Goal: Information Seeking & Learning: Learn about a topic

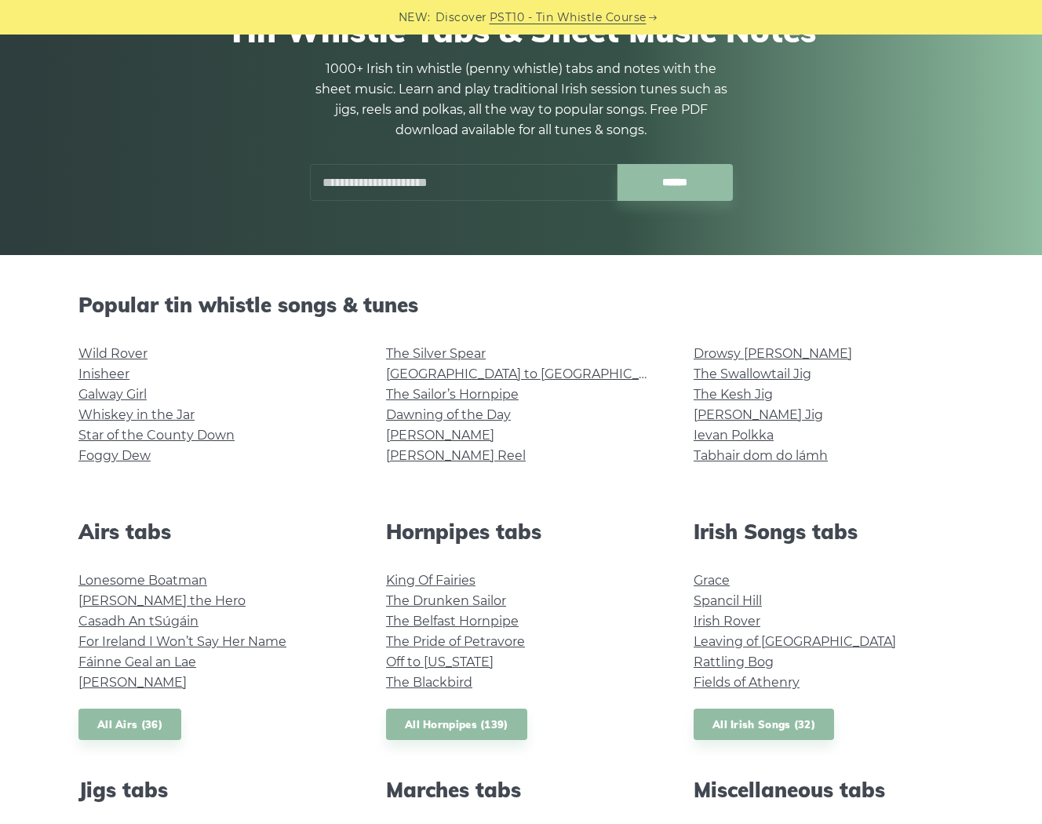
scroll to position [251, 0]
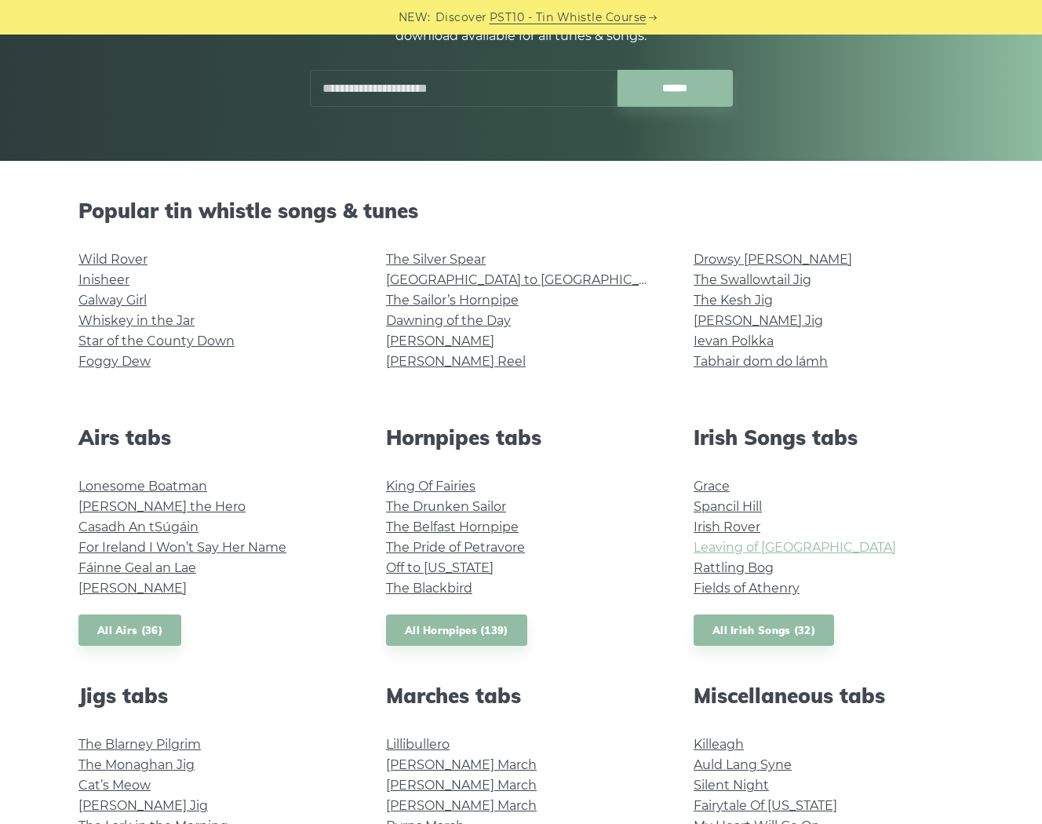
click at [738, 544] on link "Leaving of [GEOGRAPHIC_DATA]" at bounding box center [795, 547] width 202 height 15
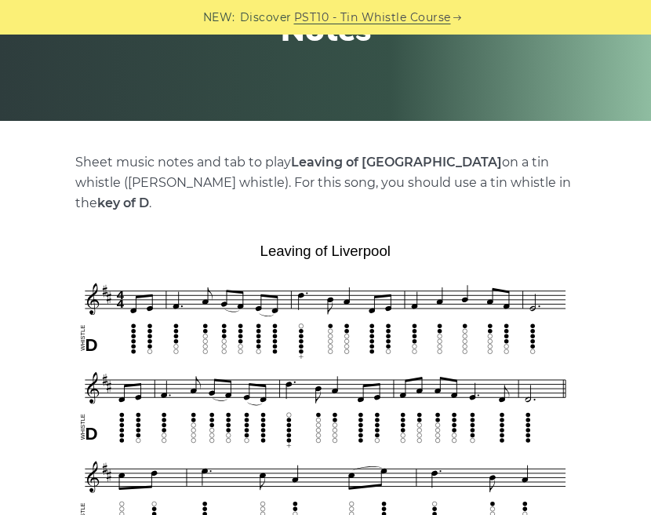
scroll to position [165, 0]
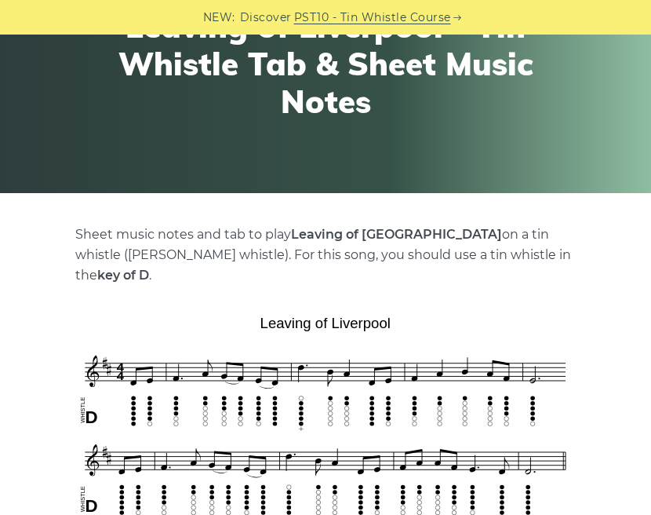
click at [430, 21] on link "PST10 - Tin Whistle Course" at bounding box center [372, 18] width 157 height 18
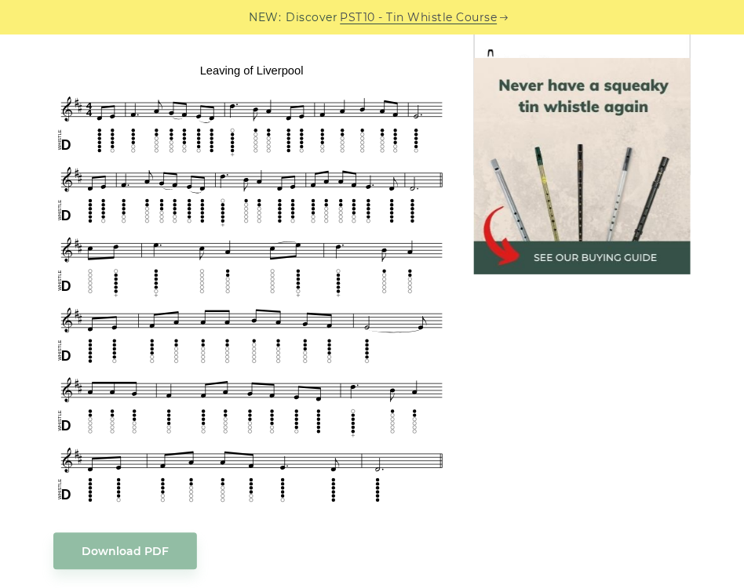
scroll to position [490, 0]
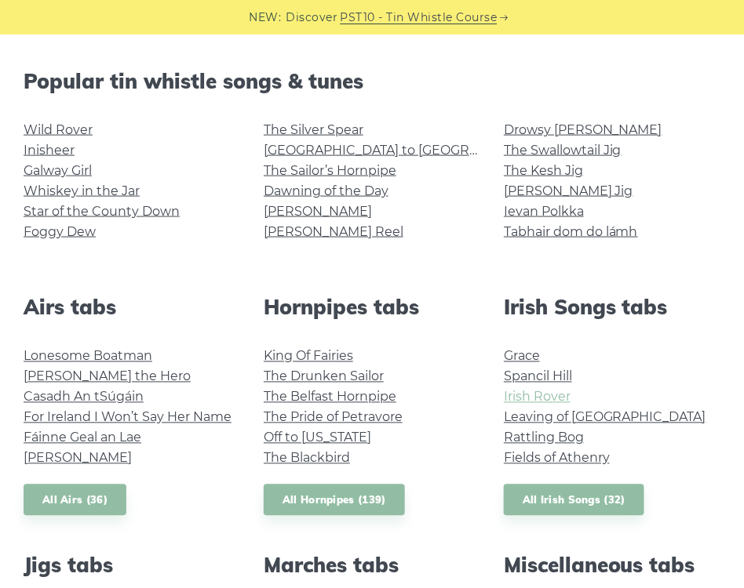
scroll to position [403, 0]
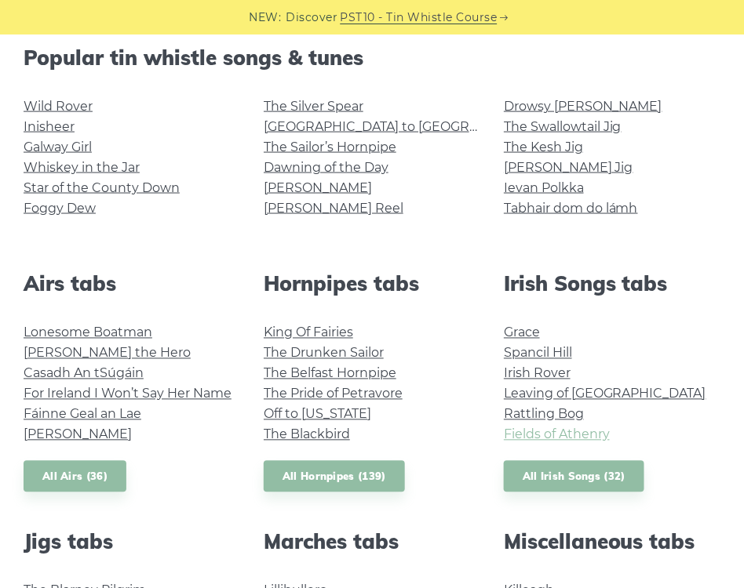
click at [545, 434] on link "Fields of Athenry" at bounding box center [557, 435] width 106 height 15
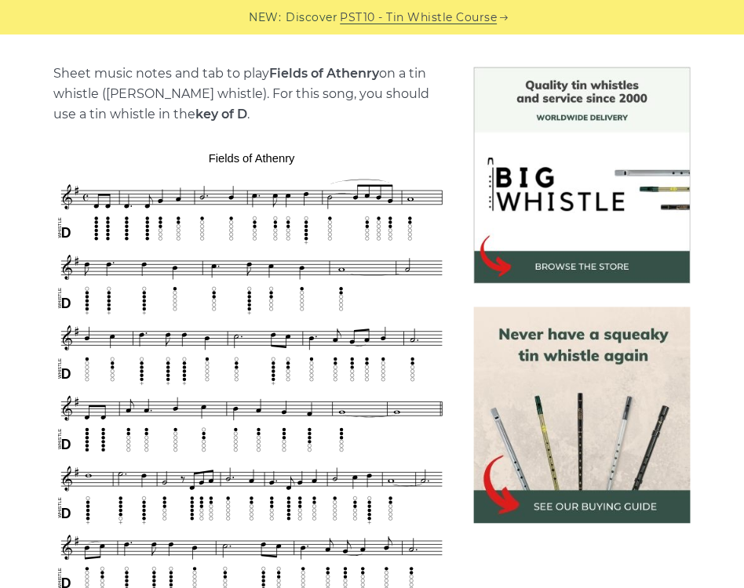
scroll to position [493, 0]
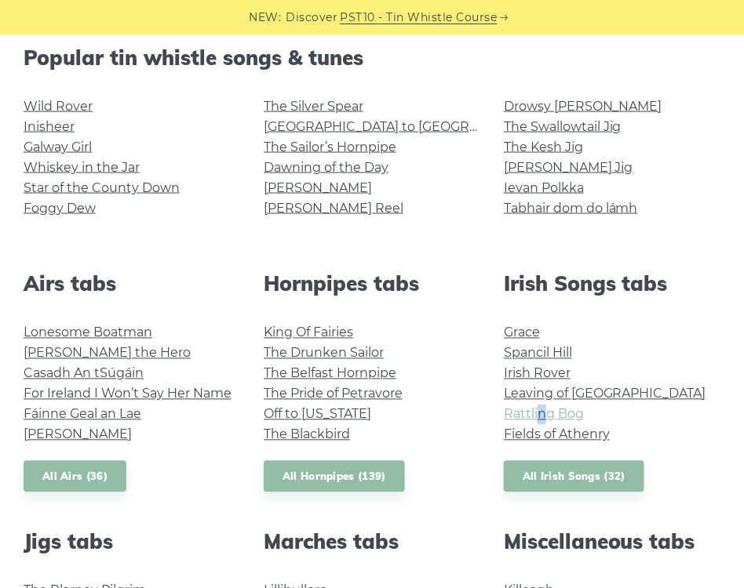
click at [569, 413] on link "Rattling Bog" at bounding box center [544, 414] width 80 height 15
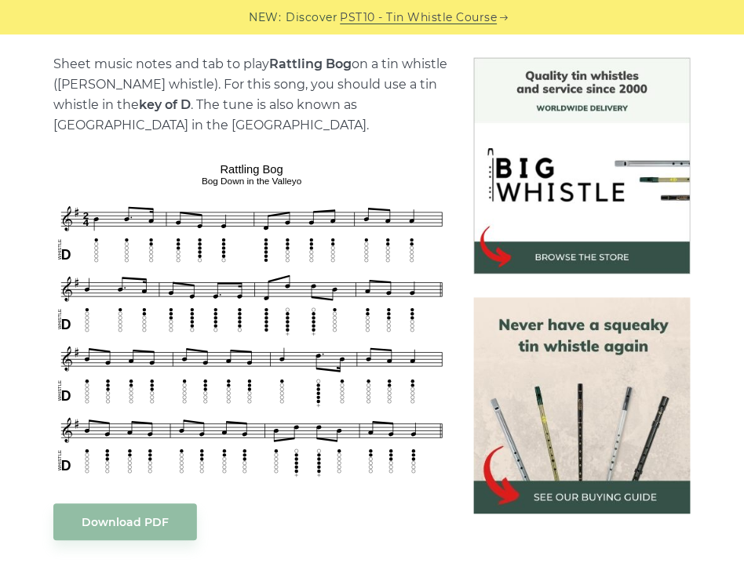
scroll to position [493, 0]
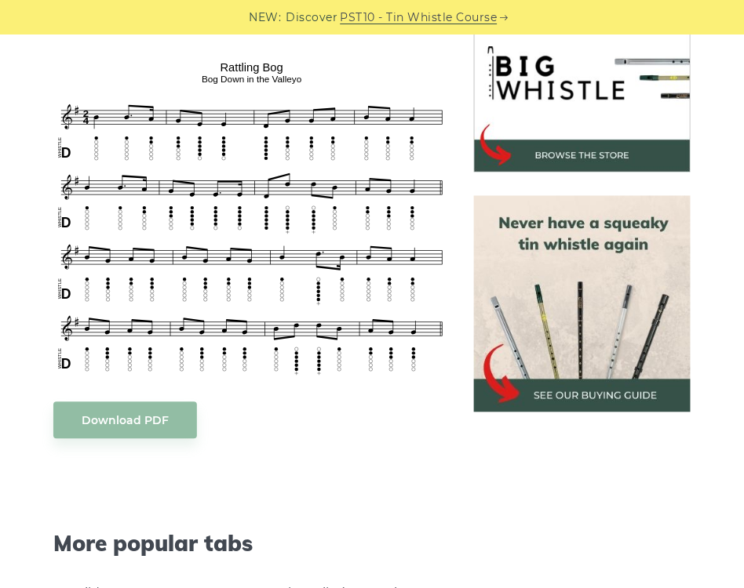
drag, startPoint x: 318, startPoint y: 457, endPoint x: 301, endPoint y: 439, distance: 25.0
click at [326, 459] on div "Sheet music notes and tab to play Rattling Bog on a tin whistle ([PERSON_NAME] …" at bounding box center [251, 439] width 397 height 974
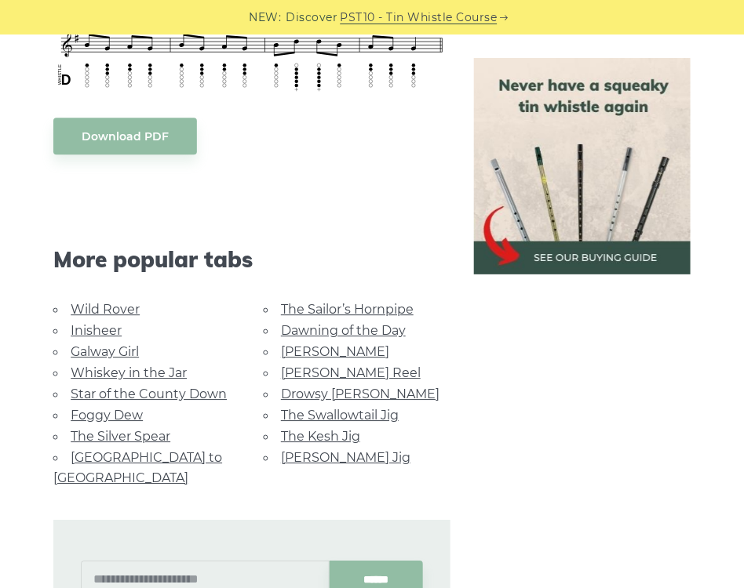
scroll to position [780, 0]
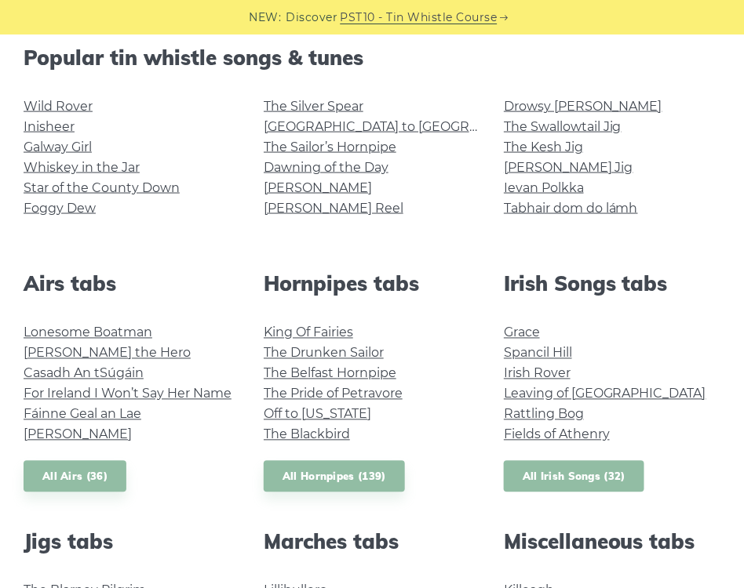
click at [627, 483] on link "All Irish Songs (32)" at bounding box center [574, 477] width 140 height 32
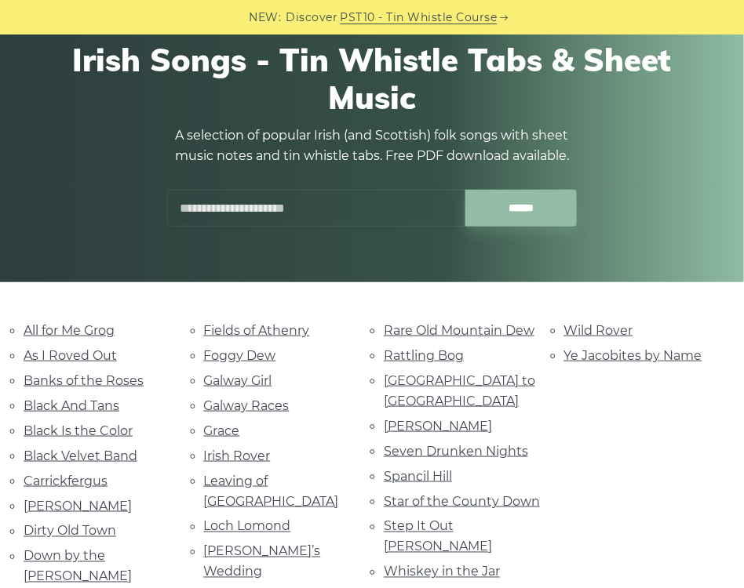
scroll to position [268, 0]
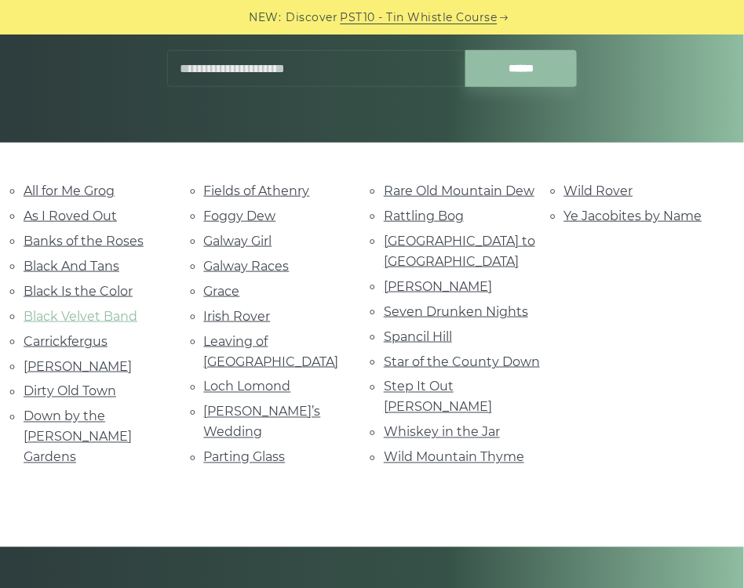
click at [105, 315] on link "Black Velvet Band" at bounding box center [81, 316] width 114 height 15
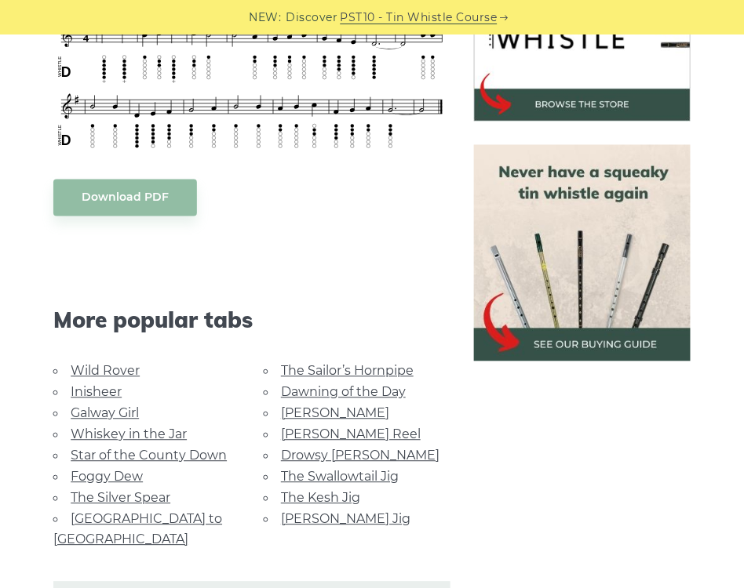
scroll to position [628, 0]
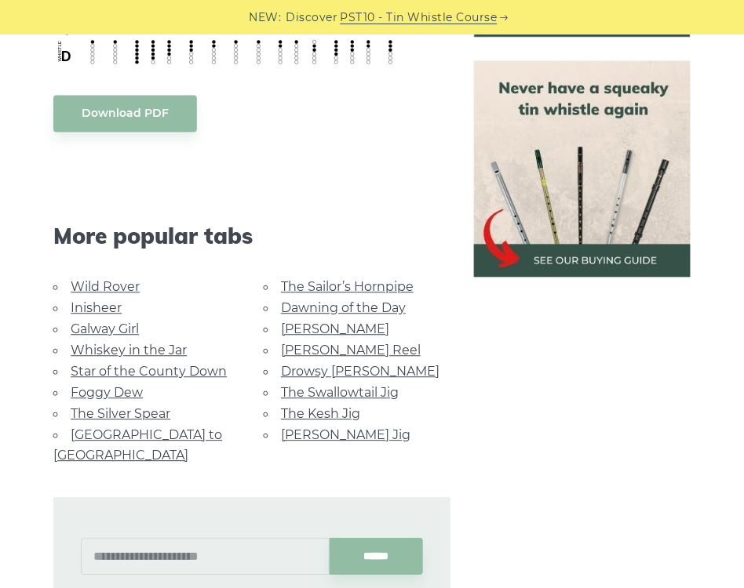
click at [179, 373] on link "Star of the County Down" at bounding box center [149, 372] width 156 height 15
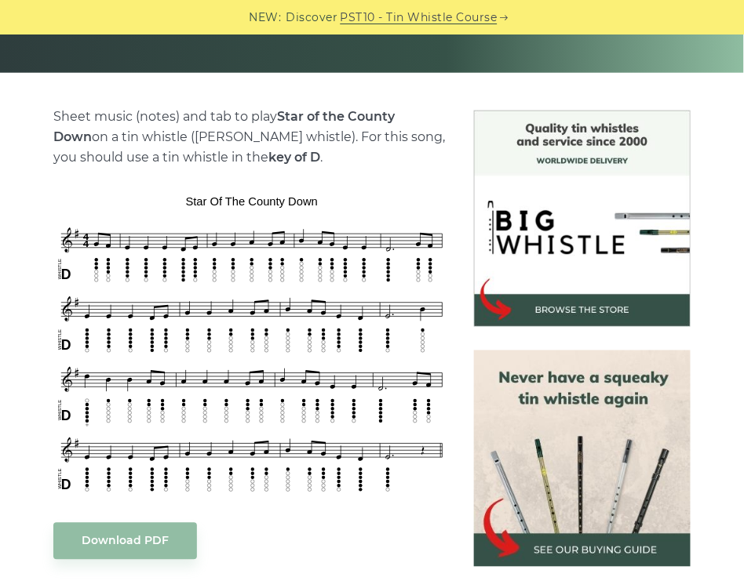
scroll to position [403, 0]
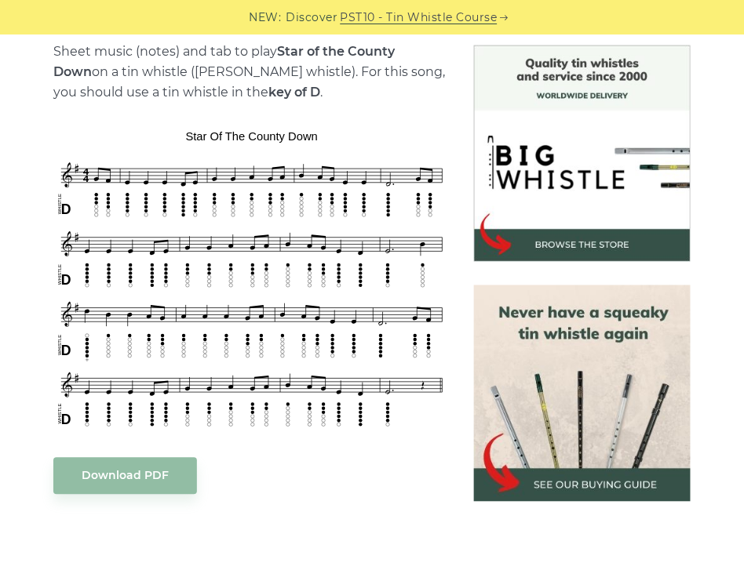
drag, startPoint x: 273, startPoint y: 530, endPoint x: 280, endPoint y: 536, distance: 8.9
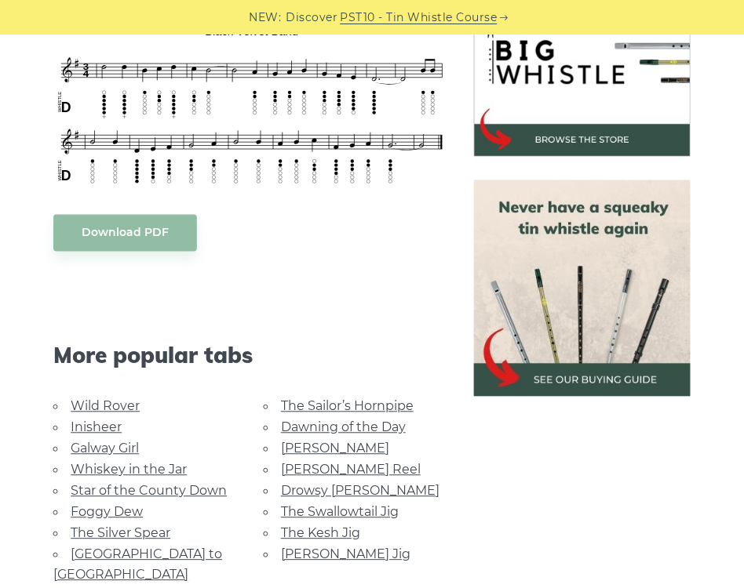
scroll to position [314, 0]
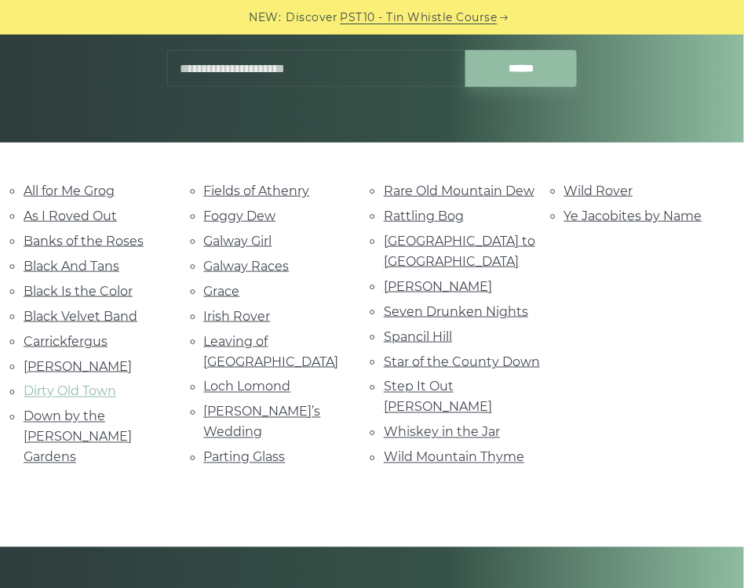
click at [104, 392] on link "Dirty Old Town" at bounding box center [70, 391] width 93 height 15
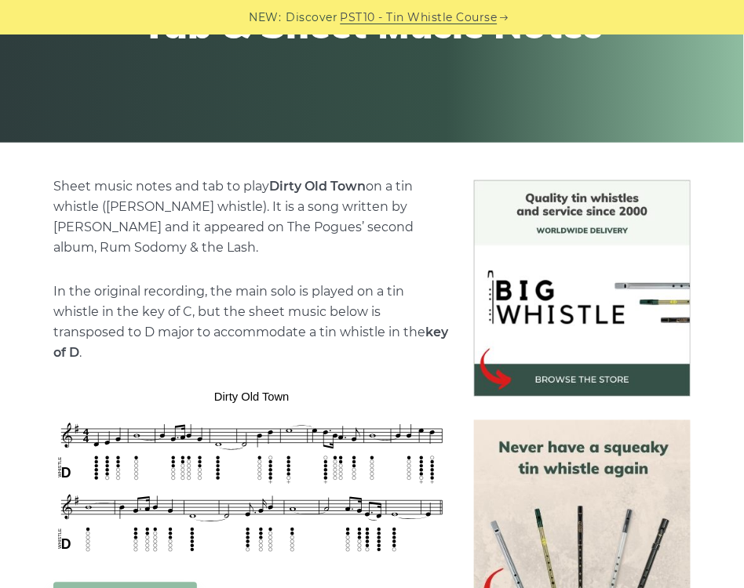
scroll to position [403, 0]
